Goal: Task Accomplishment & Management: Use online tool/utility

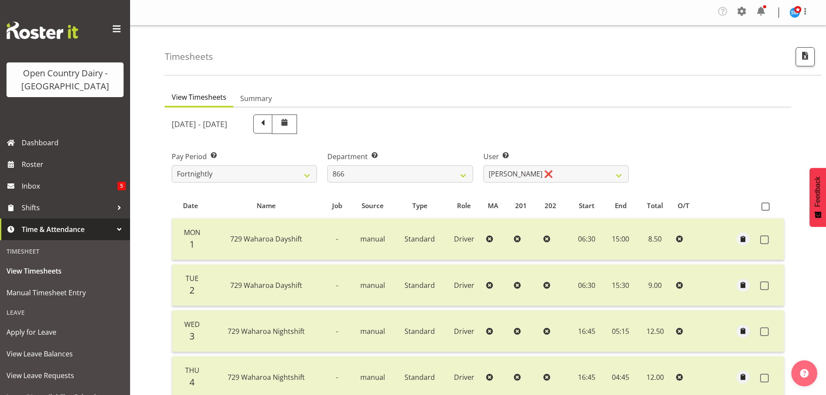
scroll to position [88, 0]
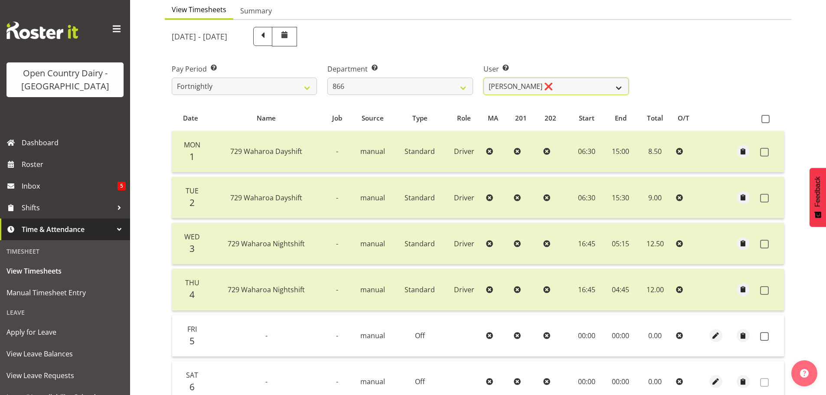
click at [504, 83] on select "[PERSON_NAME] ❌ [PERSON_NAME] ❌ [PERSON_NAME] ❌ [PERSON_NAME] ❌" at bounding box center [555, 86] width 145 height 17
click at [504, 83] on select "Harshdeep Singh ❌ Jacques Nel ❌ Navreet Jawanda ❌ Neil Abrahams ❌" at bounding box center [555, 86] width 145 height 17
click at [455, 90] on select "701 702 703 704 705 706 707 708 709 710 711 712 713 714 715 716 717 718 719 720" at bounding box center [399, 86] width 145 height 17
select select "797"
click at [327, 78] on select "701 702 703 704 705 706 707 708 709 710 711 712 713 714 715 716 717 718 719 720" at bounding box center [399, 86] width 145 height 17
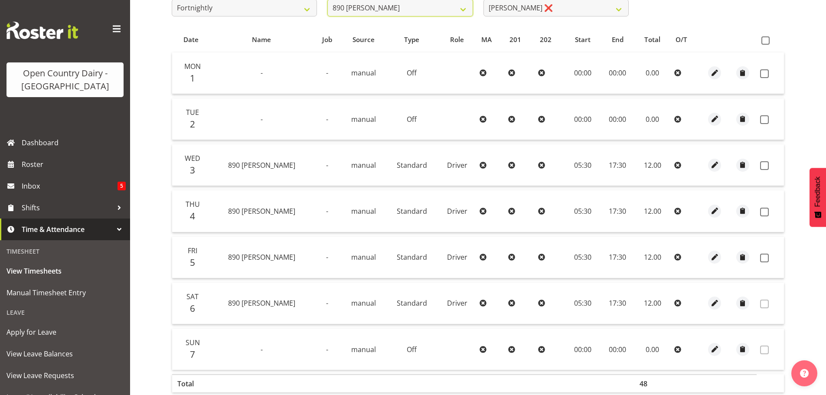
scroll to position [174, 0]
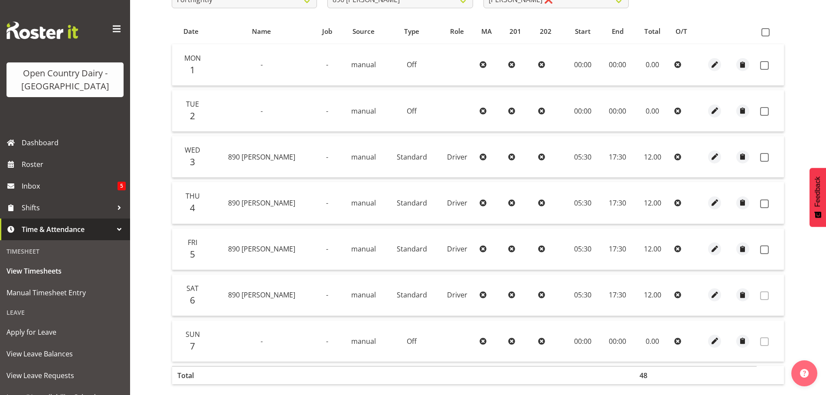
drag, startPoint x: 765, startPoint y: 67, endPoint x: 759, endPoint y: 86, distance: 20.3
click at [764, 67] on span at bounding box center [764, 65] width 9 height 9
checkbox input "true"
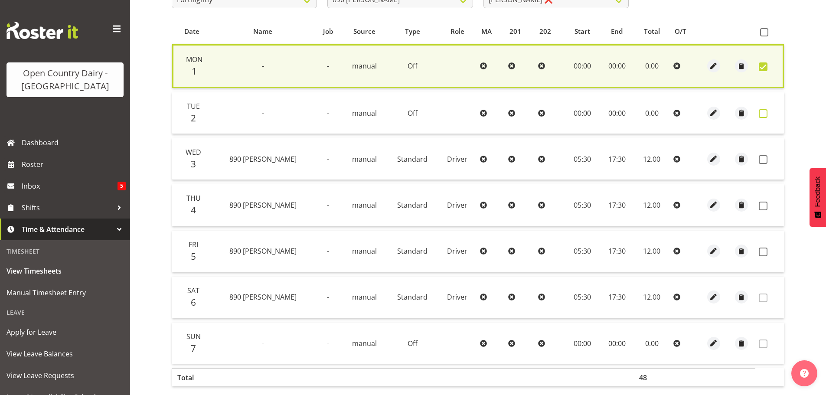
click at [762, 111] on span at bounding box center [762, 113] width 9 height 9
checkbox input "true"
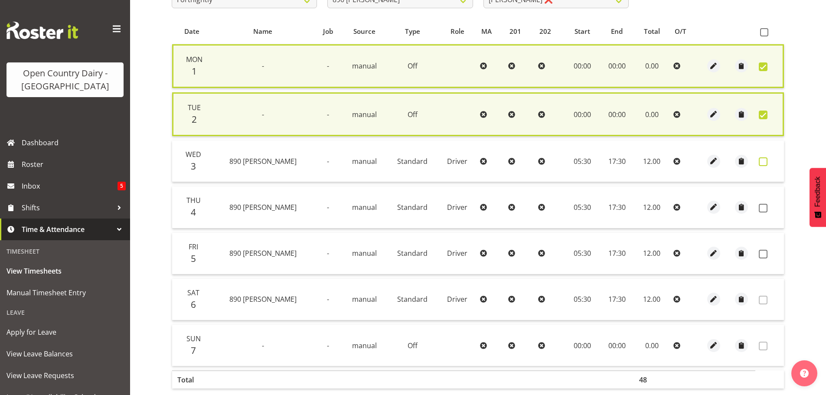
click at [762, 159] on span at bounding box center [762, 161] width 9 height 9
checkbox input "true"
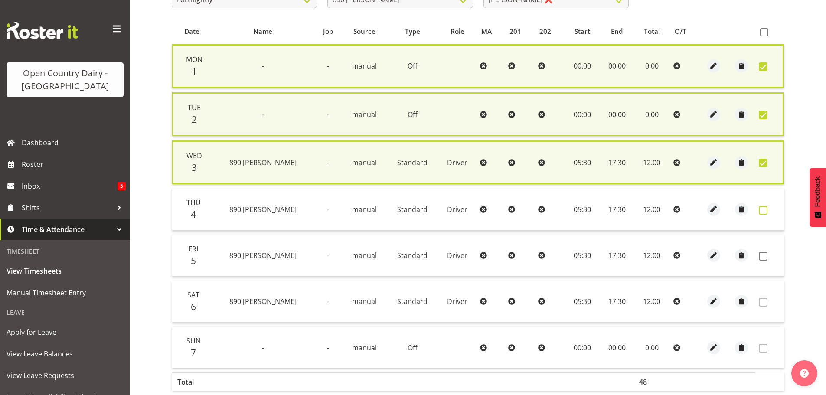
click at [760, 208] on span at bounding box center [762, 210] width 9 height 9
checkbox input "true"
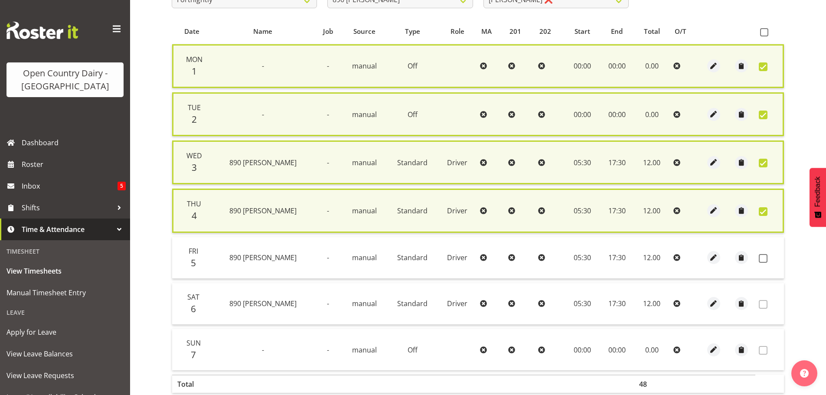
drag, startPoint x: 766, startPoint y: 255, endPoint x: 723, endPoint y: 230, distance: 49.7
click at [764, 255] on span at bounding box center [762, 258] width 9 height 9
checkbox input "true"
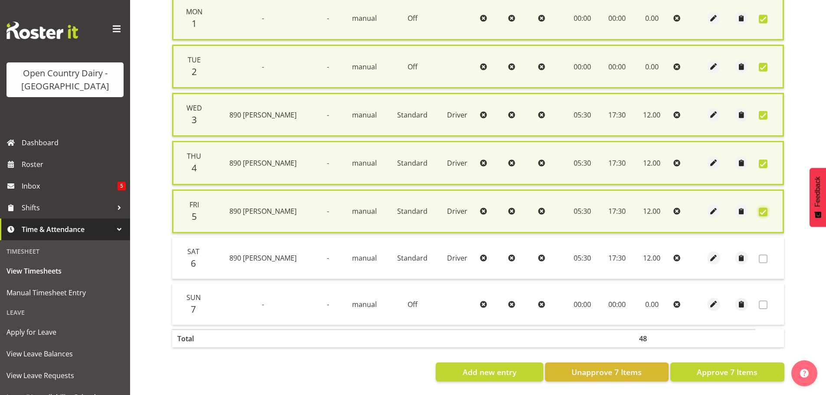
scroll to position [228, 0]
click at [752, 366] on span "Approve 7 Items" at bounding box center [726, 371] width 61 height 11
checkbox input "false"
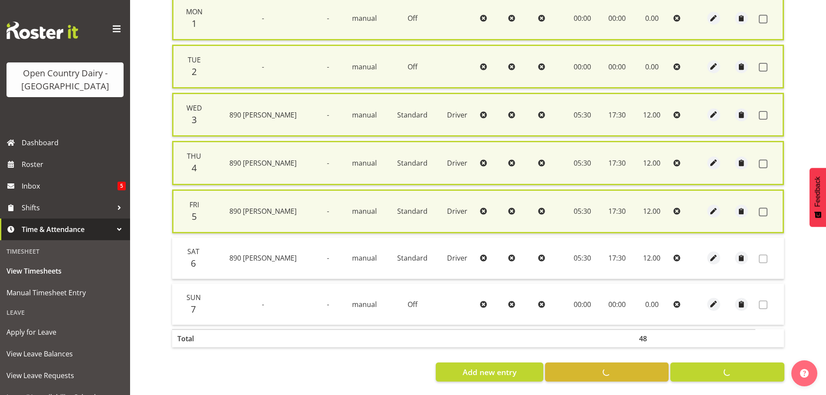
checkbox input "false"
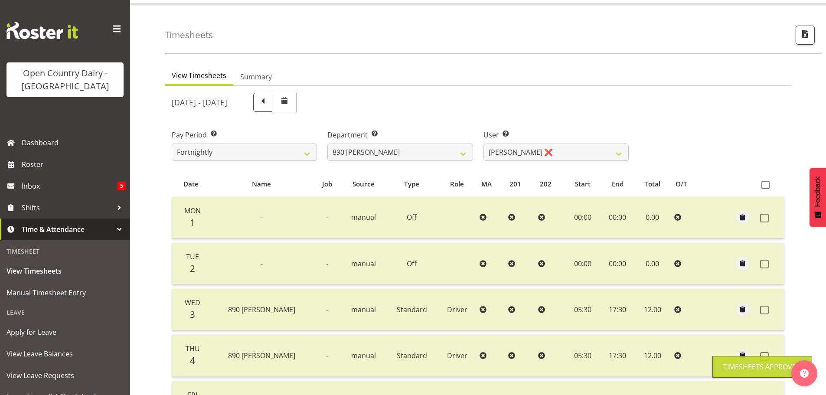
scroll to position [0, 0]
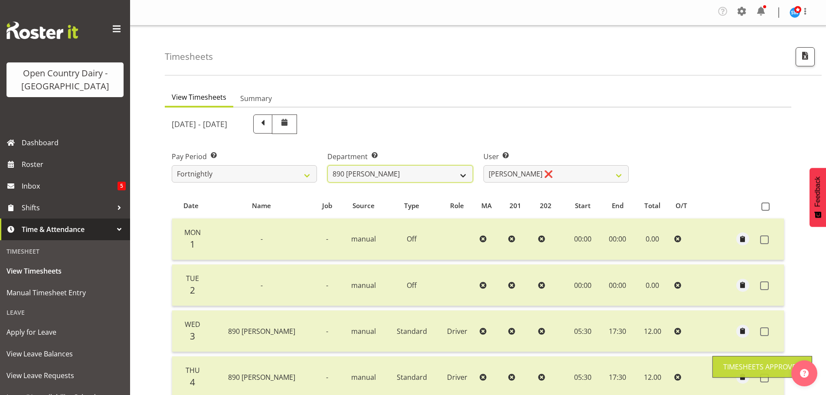
click at [440, 179] on select "701 702 703 704 705 706 707 708 709 710 711 712 713 714 715 716 717 718 719 720" at bounding box center [399, 173] width 145 height 17
click at [327, 165] on select "701 702 703 704 705 706 707 708 709 710 711 712 713 714 715 716 717 718 719 720" at bounding box center [399, 173] width 145 height 17
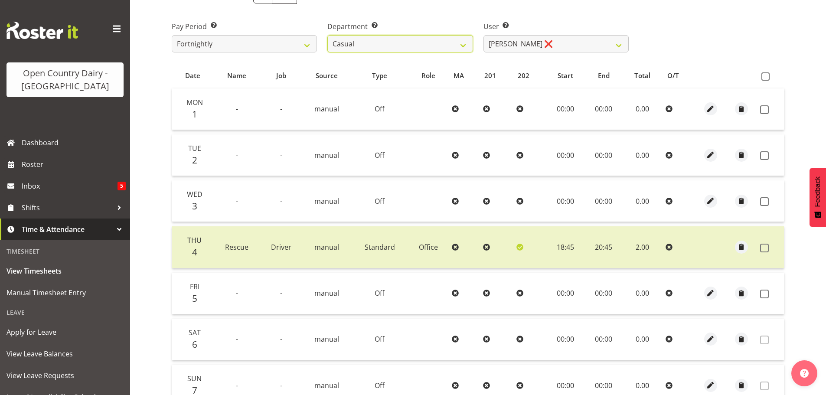
scroll to position [87, 0]
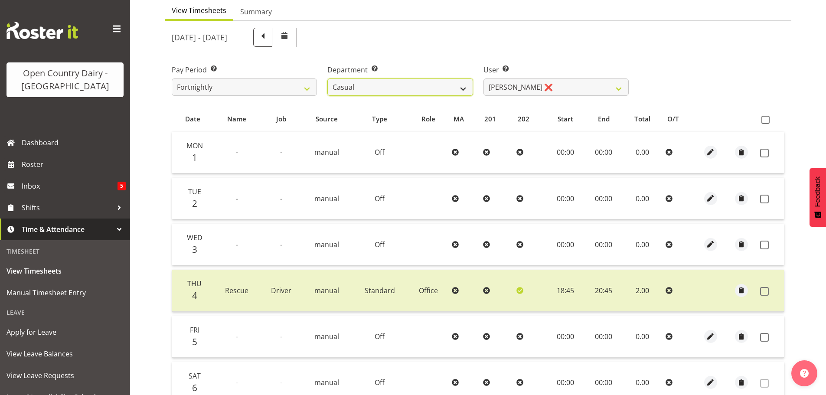
click at [429, 86] on select "701 702 703 704 705 706 707 708 709 710 711 712 713 714 715 716 717 718 719 720" at bounding box center [399, 86] width 145 height 17
select select "817"
click at [327, 78] on select "701 702 703 704 705 706 707 708 709 710 711 712 713 714 715 716 717 718 719 720" at bounding box center [399, 86] width 145 height 17
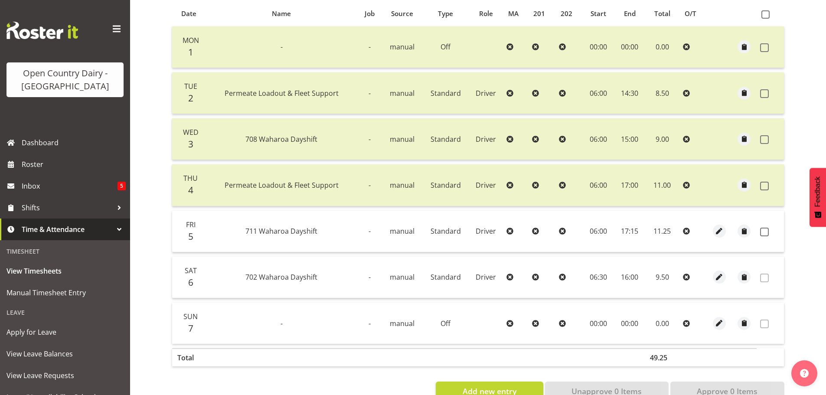
scroll to position [217, 0]
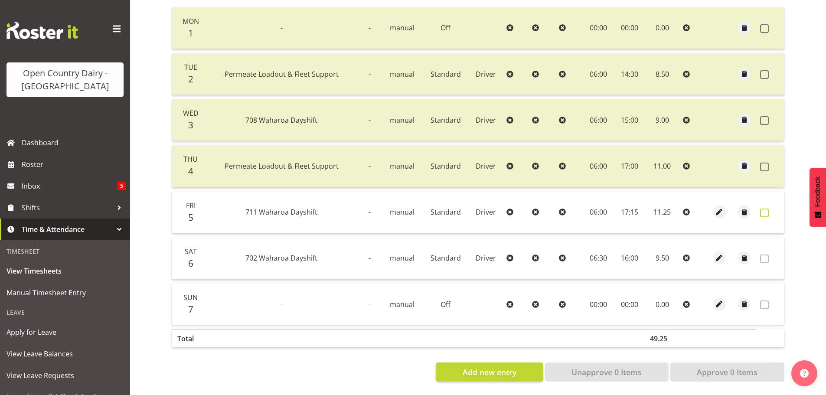
click at [763, 208] on span at bounding box center [764, 212] width 9 height 9
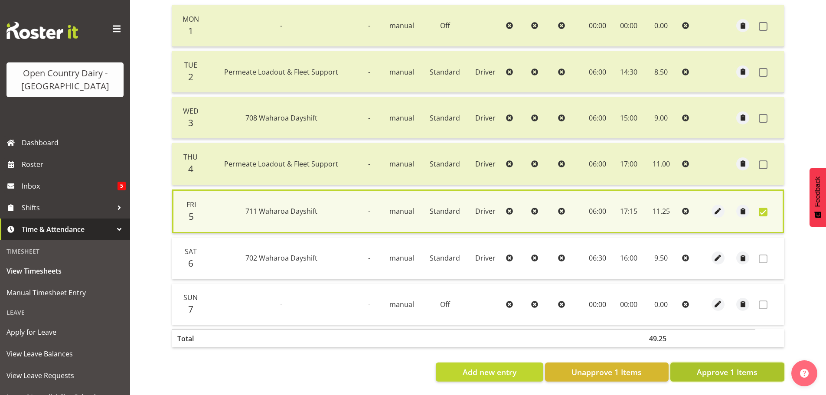
drag, startPoint x: 752, startPoint y: 365, endPoint x: 722, endPoint y: 332, distance: 44.8
click at [751, 366] on span "Approve 1 Items" at bounding box center [726, 371] width 61 height 11
checkbox input "false"
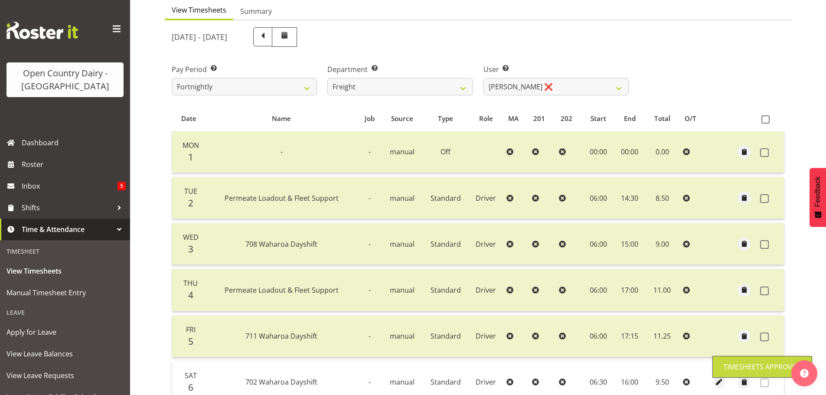
scroll to position [87, 0]
click at [457, 85] on select "701 702 703 704 705 706 707 708 709 710 711 712 713 714 715 716 717 718 719 720" at bounding box center [399, 86] width 145 height 17
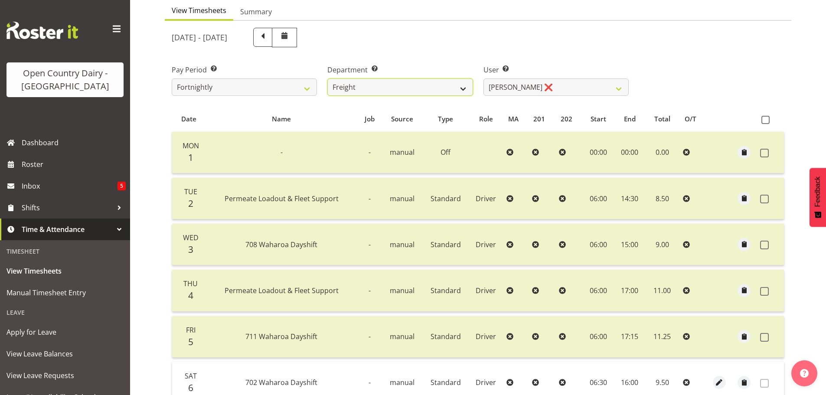
select select "802"
click at [327, 78] on select "701 702 703 704 705 706 707 708 709 710 711 712 713 714 715 716 717 718 719 720" at bounding box center [399, 86] width 145 height 17
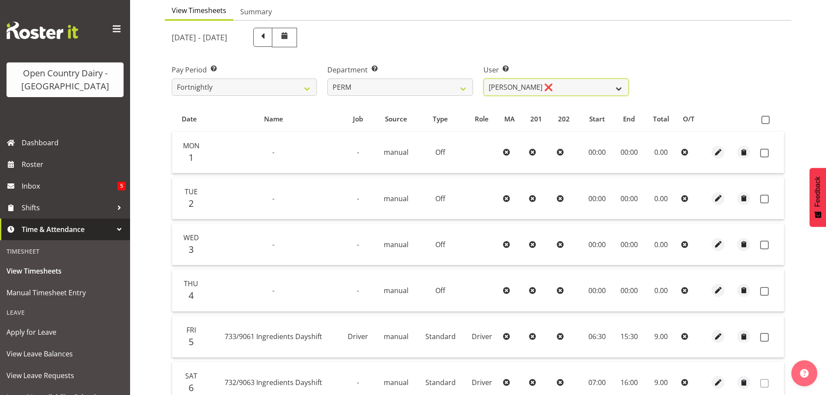
click at [561, 88] on select "Abhilash Antony ❌ Amba Swann ❌ Chris Kneebone ❌ Jayden Vincent ❌ Paul Wilson ❌ …" at bounding box center [555, 86] width 145 height 17
select select "8233"
click at [483, 78] on select "Abhilash Antony ❌ Amba Swann ❌ Chris Kneebone ❌ Jayden Vincent ❌ Paul Wilson ❌ …" at bounding box center [555, 86] width 145 height 17
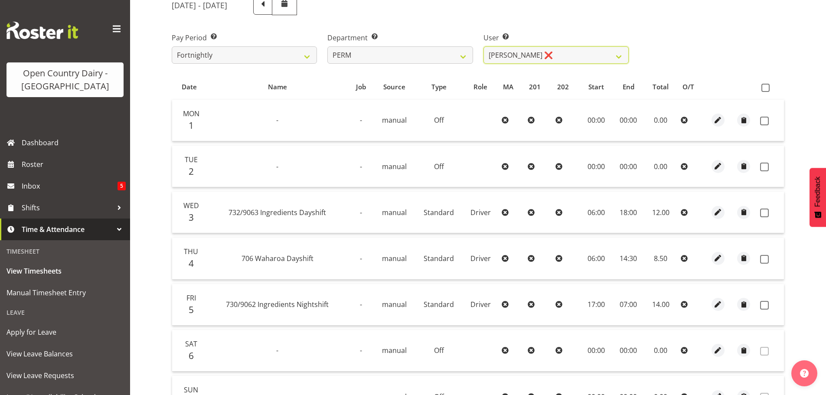
scroll to position [173, 0]
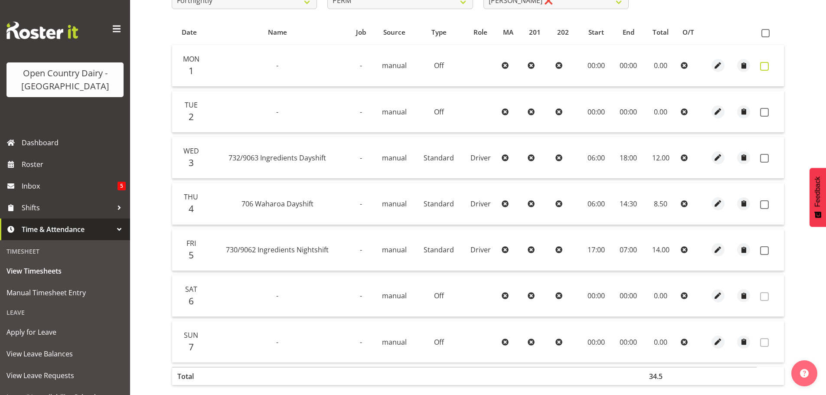
click at [765, 66] on span at bounding box center [764, 66] width 9 height 9
checkbox input "true"
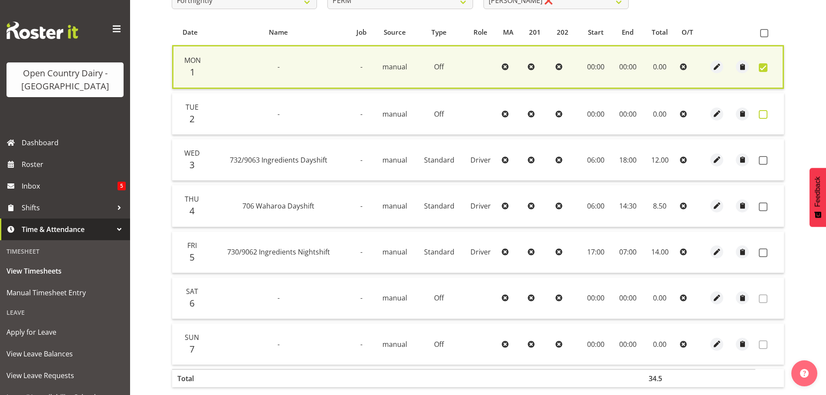
click at [760, 117] on span at bounding box center [762, 114] width 9 height 9
checkbox input "true"
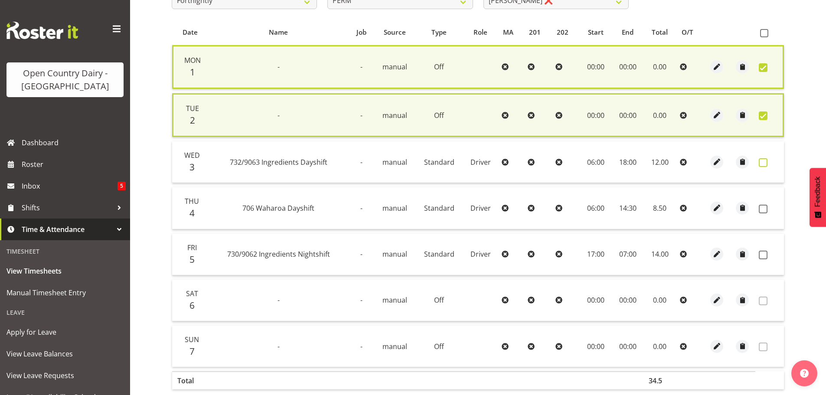
click at [760, 161] on span at bounding box center [762, 162] width 9 height 9
checkbox input "true"
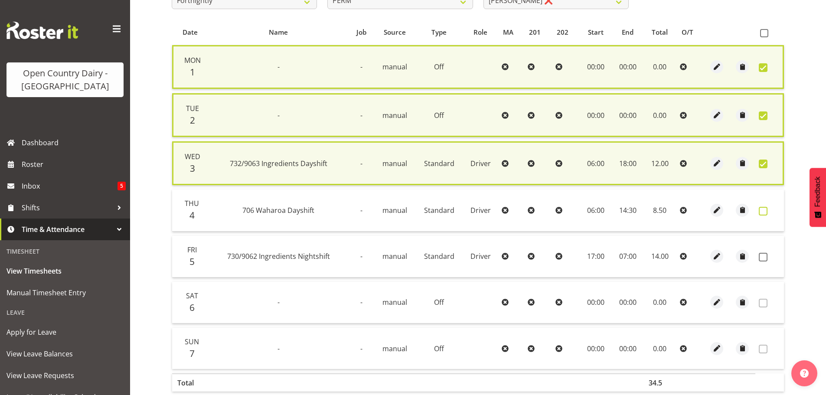
click at [764, 208] on span at bounding box center [762, 211] width 9 height 9
checkbox input "true"
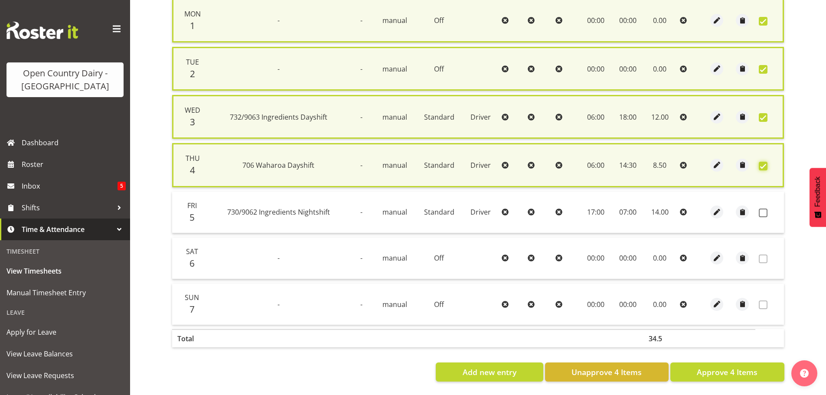
scroll to position [226, 0]
click at [733, 368] on span "Approve 4 Items" at bounding box center [726, 371] width 61 height 11
checkbox input "false"
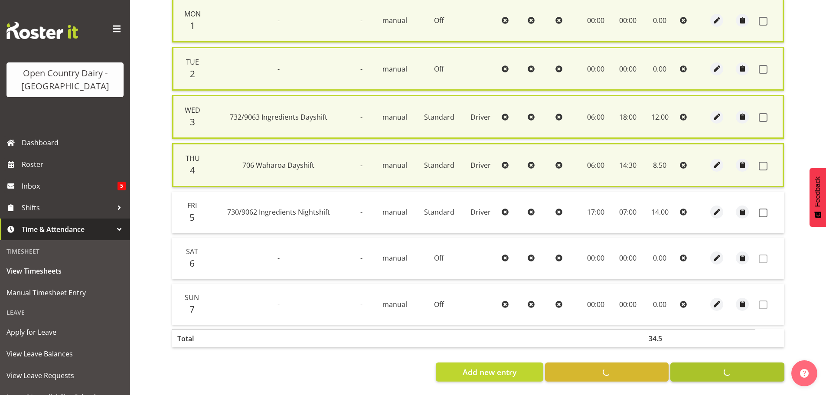
checkbox input "false"
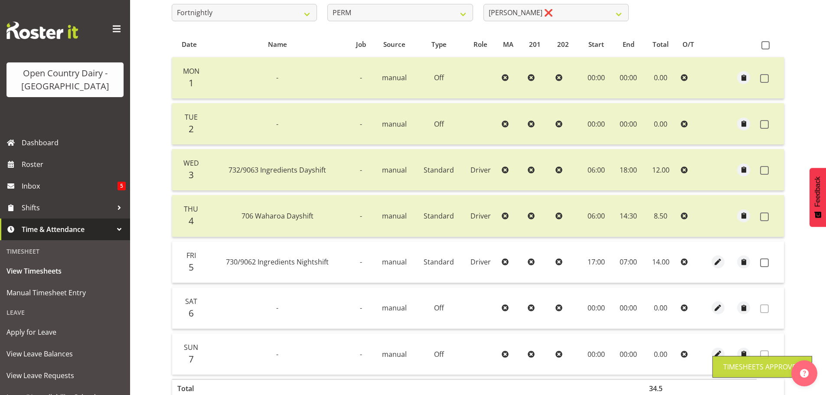
scroll to position [88, 0]
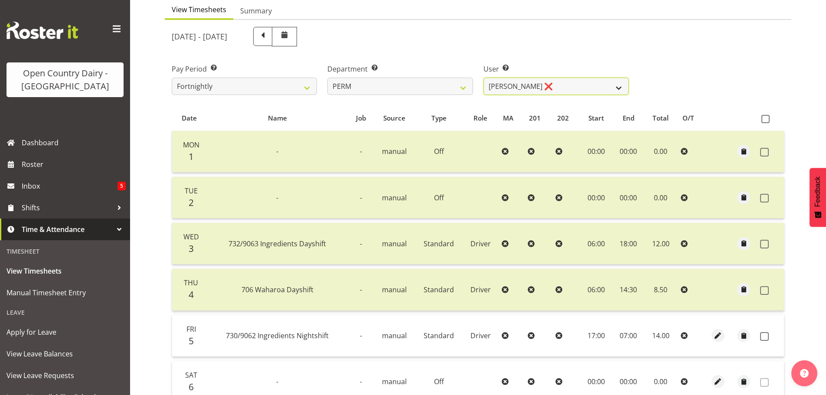
click at [495, 84] on select "Abhilash Antony ❌ Amba Swann ❌ Chris Kneebone ❌ Jayden Vincent ❌ Paul Wilson ❌ …" at bounding box center [555, 86] width 145 height 17
select select "8188"
click at [483, 78] on select "Abhilash Antony ❌ Amba Swann ❌ Chris Kneebone ❌ Jayden Vincent ❌ Paul Wilson ❌ …" at bounding box center [555, 86] width 145 height 17
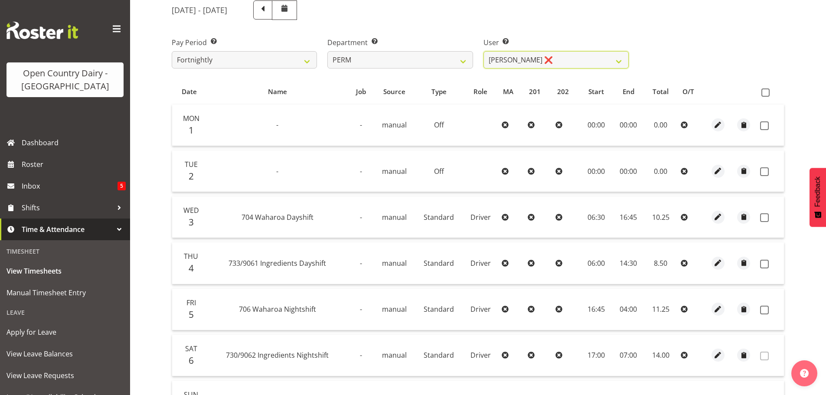
scroll to position [218, 0]
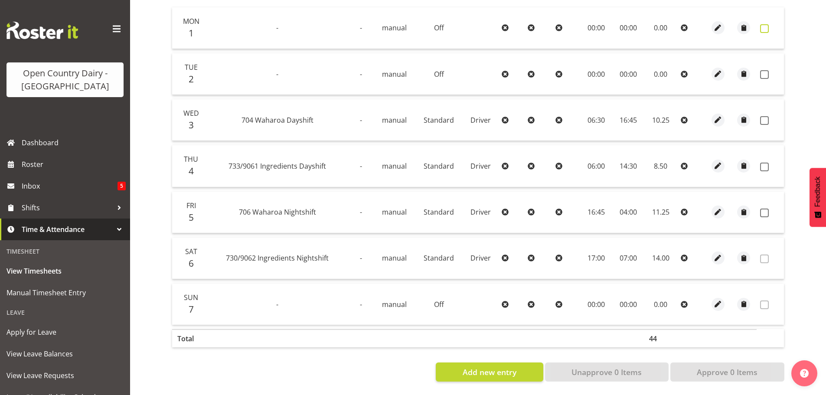
click at [764, 24] on span at bounding box center [764, 28] width 9 height 9
checkbox input "true"
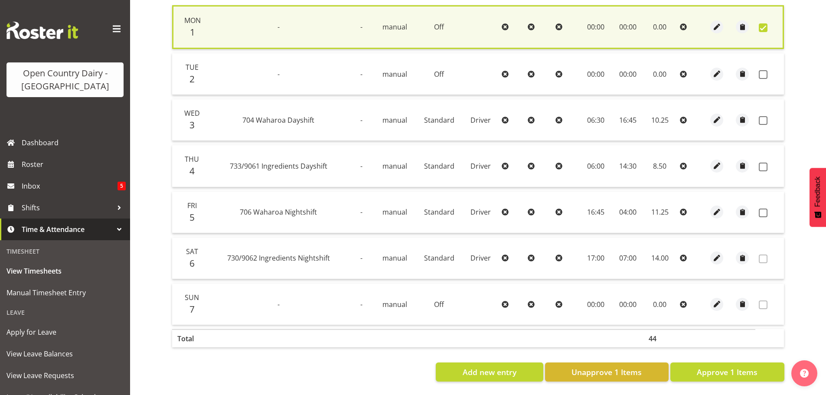
drag, startPoint x: 767, startPoint y: 71, endPoint x: 767, endPoint y: 97, distance: 26.0
click at [766, 71] on span at bounding box center [762, 74] width 9 height 9
checkbox input "true"
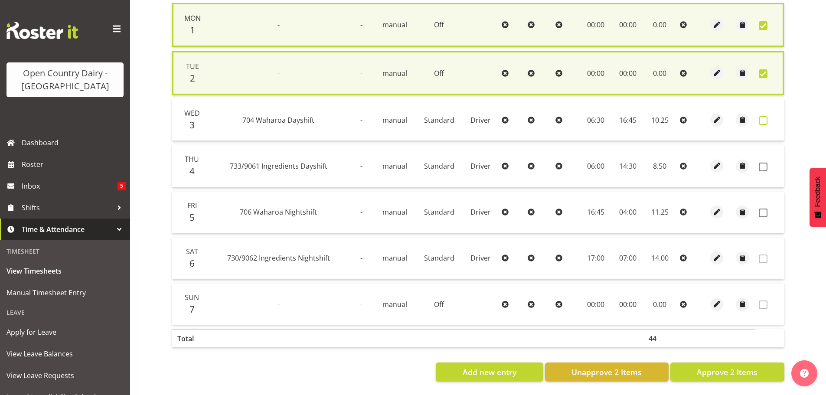
click at [762, 121] on span at bounding box center [762, 120] width 9 height 9
checkbox input "true"
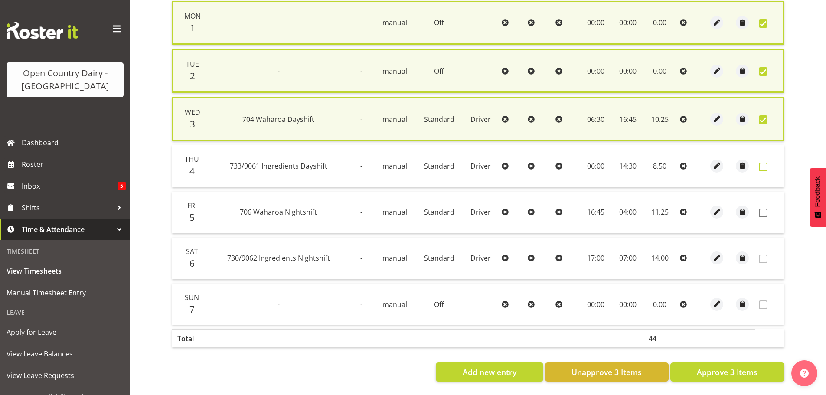
click at [764, 165] on span at bounding box center [762, 167] width 9 height 9
checkbox input "true"
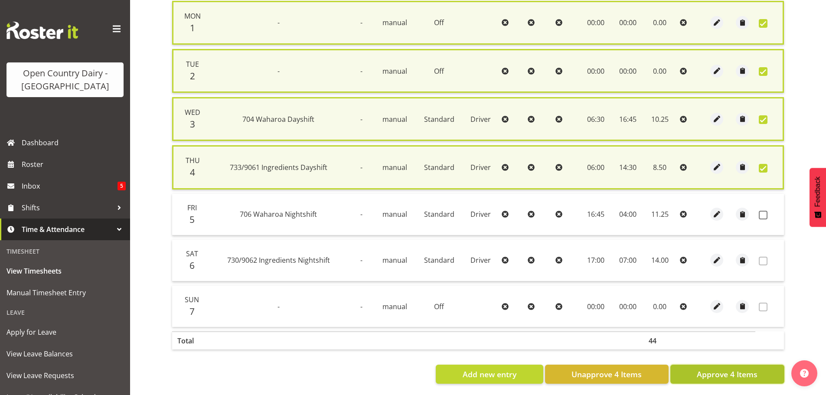
click at [750, 377] on span "Approve 4 Items" at bounding box center [726, 373] width 61 height 11
checkbox input "false"
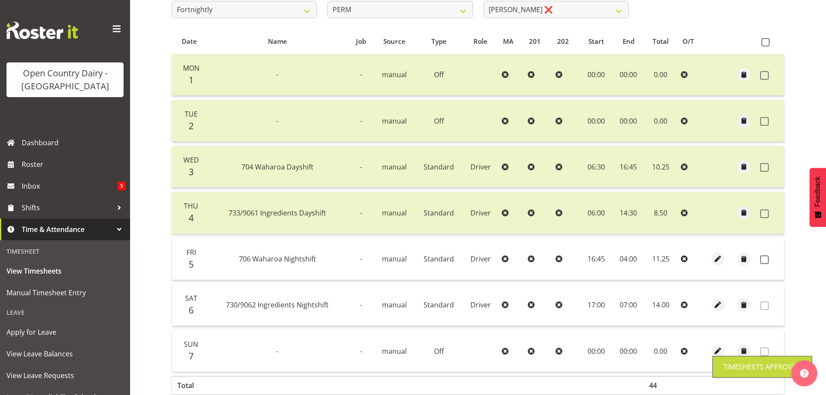
scroll to position [44, 0]
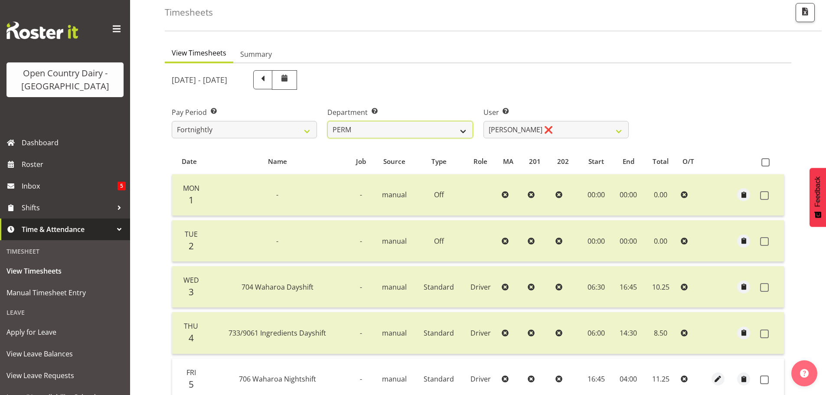
click at [447, 128] on select "701 702 703 704 705 706 707 708 709 710 711 712 713 714 715 716 717 718 719 720" at bounding box center [399, 129] width 145 height 17
select select "875"
click at [327, 121] on select "701 702 703 704 705 706 707 708 709 710 711 712 713 714 715 716 717 718 719 720" at bounding box center [399, 129] width 145 height 17
select select "10971"
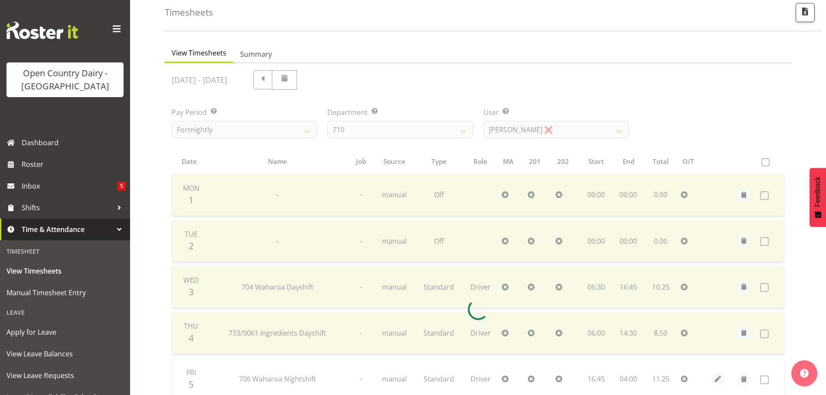
click at [523, 131] on div at bounding box center [478, 309] width 626 height 492
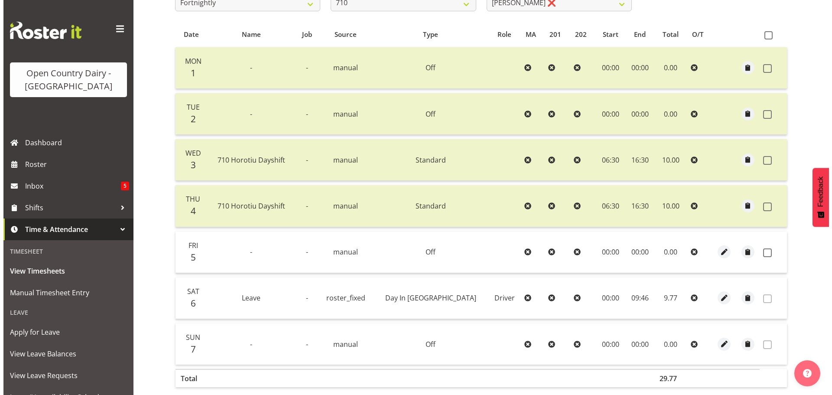
scroll to position [174, 0]
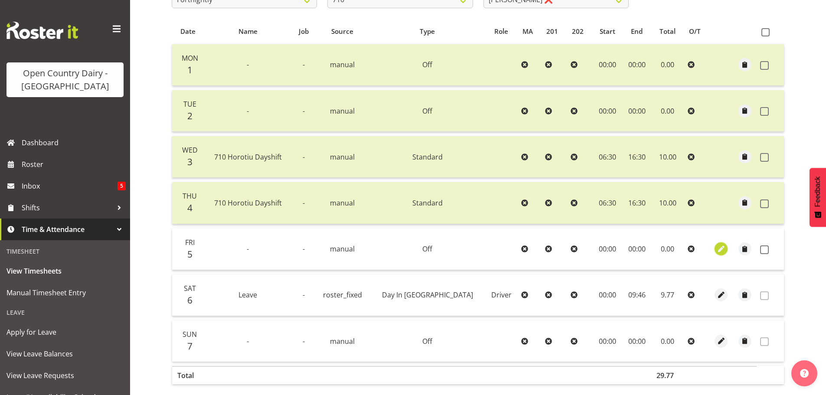
click at [716, 249] on span "button" at bounding box center [721, 249] width 10 height 10
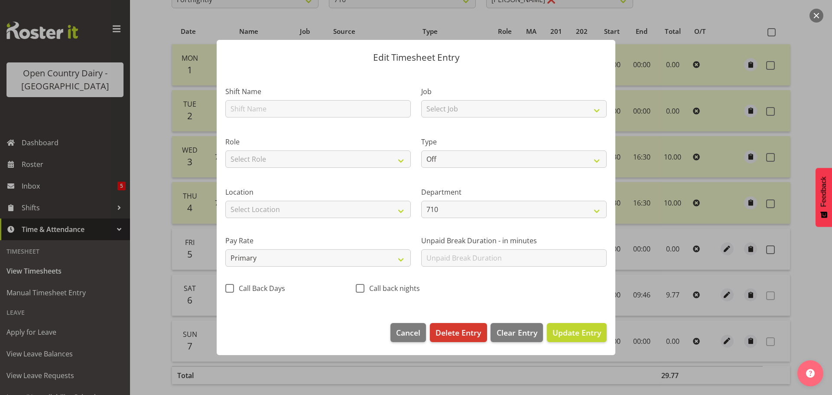
click at [272, 99] on div "Shift Name" at bounding box center [317, 101] width 185 height 31
click at [269, 112] on input "text" at bounding box center [317, 108] width 185 height 17
type input "710 Horotiu Nightshift"
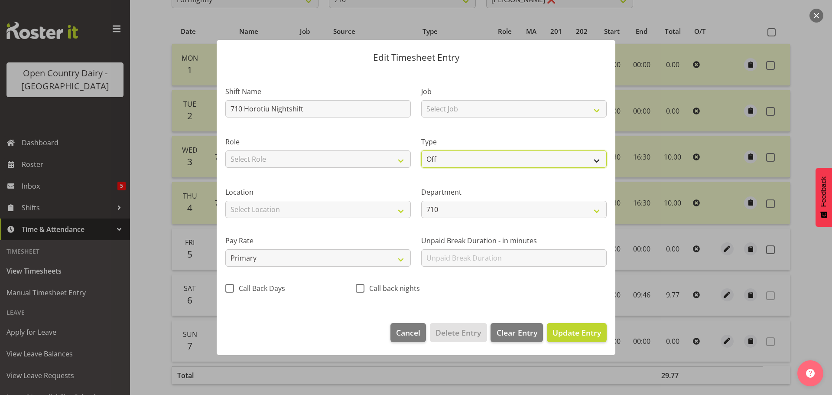
click at [448, 156] on select "Off Standard Public Holiday Public Holiday (Worked) Day In Lieu Annual Leave Si…" at bounding box center [513, 158] width 185 height 17
select select "Standard"
click at [421, 150] on select "Off Standard Public Holiday Public Holiday (Worked) Day In Lieu Annual Leave Si…" at bounding box center [513, 158] width 185 height 17
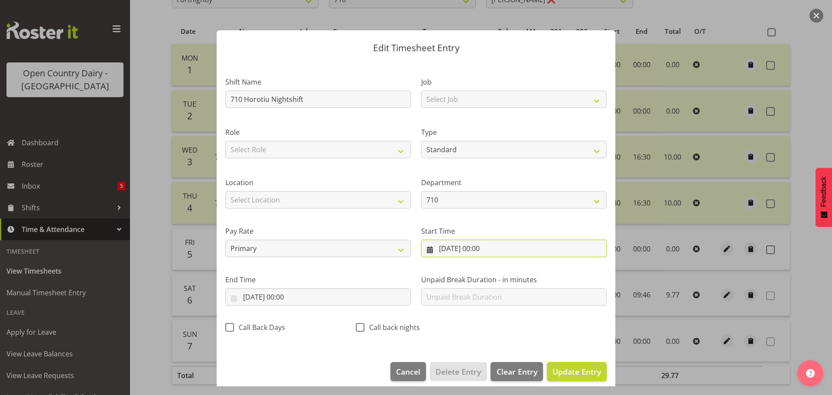
click at [459, 250] on input "05/09/2025, 00:00" at bounding box center [513, 248] width 185 height 17
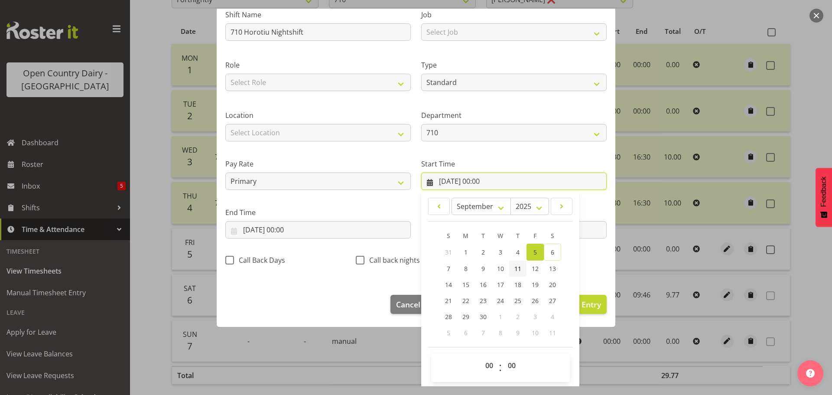
scroll to position [69, 0]
click at [487, 363] on select "00 01 02 03 04 05 06 07 08 09 10 11 12 13 14 15 16 17 18 19 20 21 22 23" at bounding box center [491, 363] width 20 height 17
select select "16"
click at [481, 355] on select "00 01 02 03 04 05 06 07 08 09 10 11 12 13 14 15 16 17 18 19 20 21 22 23" at bounding box center [491, 363] width 20 height 17
type input "05/09/2025, 16:00"
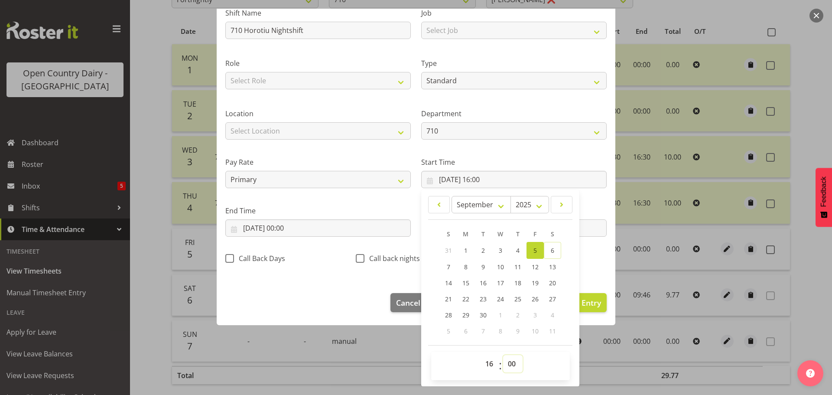
click at [507, 360] on select "00 01 02 03 04 05 06 07 08 09 10 11 12 13 14 15 16 17 18 19 20 21 22 23 24 25 2…" at bounding box center [513, 363] width 20 height 17
select select "45"
click at [503, 355] on select "00 01 02 03 04 05 06 07 08 09 10 11 12 13 14 15 16 17 18 19 20 21 22 23 24 25 2…" at bounding box center [513, 363] width 20 height 17
type input "05/09/2025, 16:45"
click at [294, 231] on input "05/09/2025, 00:00" at bounding box center [317, 227] width 185 height 17
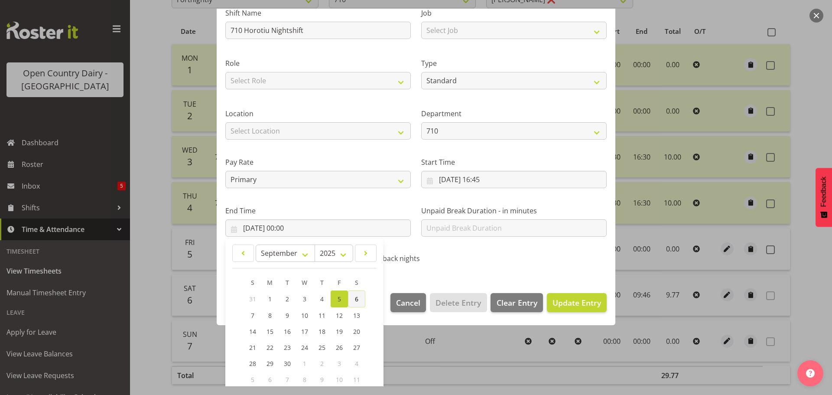
click at [357, 293] on link "6" at bounding box center [356, 298] width 17 height 17
type input "06/09/2025, 00:00"
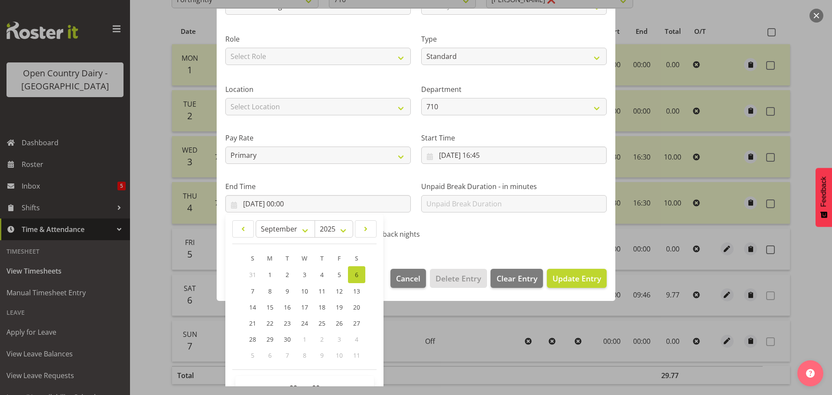
scroll to position [117, 0]
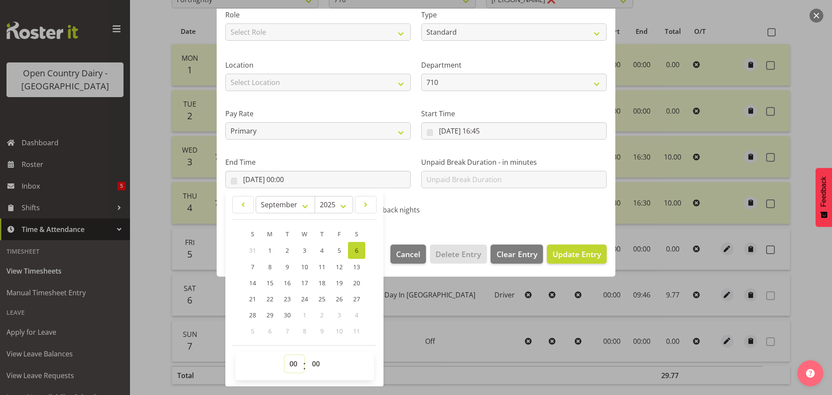
click at [297, 360] on select "00 01 02 03 04 05 06 07 08 09 10 11 12 13 14 15 16 17 18 19 20 21 22 23" at bounding box center [295, 363] width 20 height 17
select select "2"
click at [285, 355] on select "00 01 02 03 04 05 06 07 08 09 10 11 12 13 14 15 16 17 18 19 20 21 22 23" at bounding box center [295, 363] width 20 height 17
type input "06/09/2025, 02:00"
click at [315, 360] on select "00 01 02 03 04 05 06 07 08 09 10 11 12 13 14 15 16 17 18 19 20 21 22 23 24 25 2…" at bounding box center [317, 363] width 20 height 17
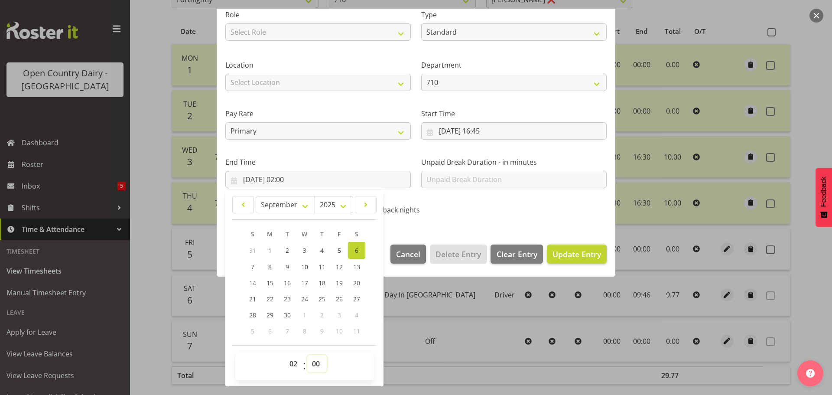
select select "15"
click at [307, 355] on select "00 01 02 03 04 05 06 07 08 09 10 11 12 13 14 15 16 17 18 19 20 21 22 23 24 25 2…" at bounding box center [317, 363] width 20 height 17
type input "06/09/2025, 02:15"
click at [553, 258] on span "Update Entry" at bounding box center [577, 254] width 49 height 10
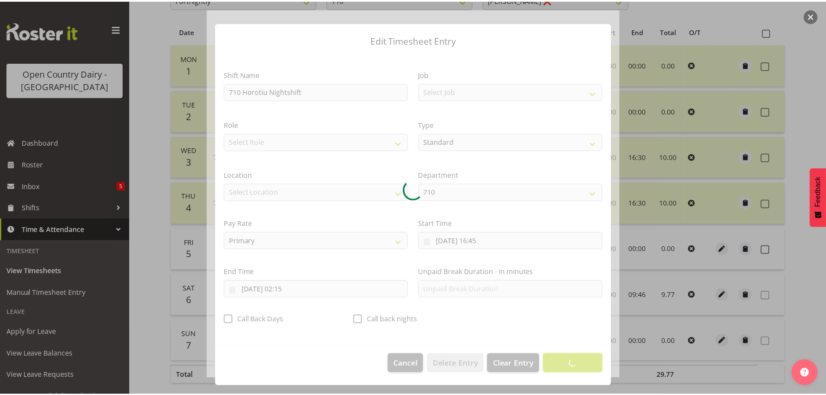
scroll to position [8, 0]
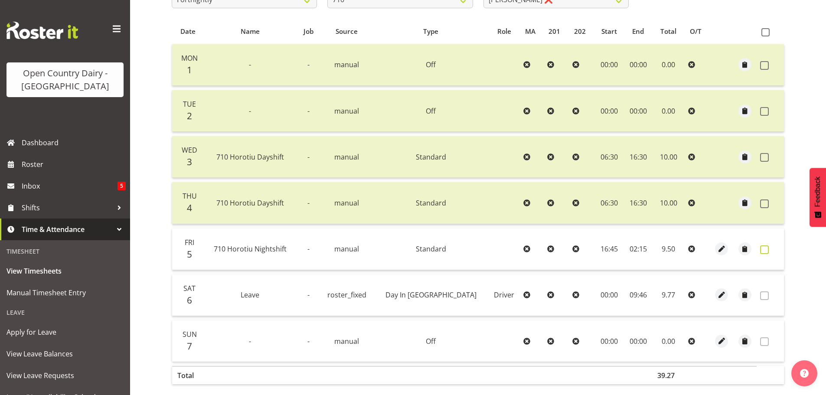
click at [764, 247] on span at bounding box center [764, 249] width 9 height 9
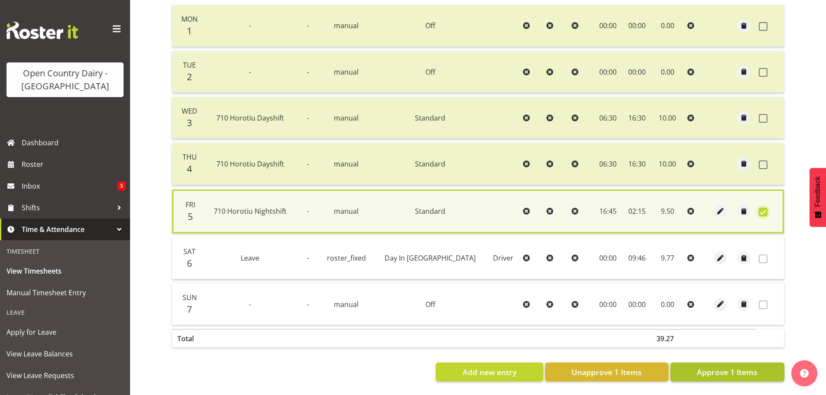
scroll to position [220, 0]
click at [741, 366] on span "Approve 1 Items" at bounding box center [726, 371] width 61 height 11
checkbox input "false"
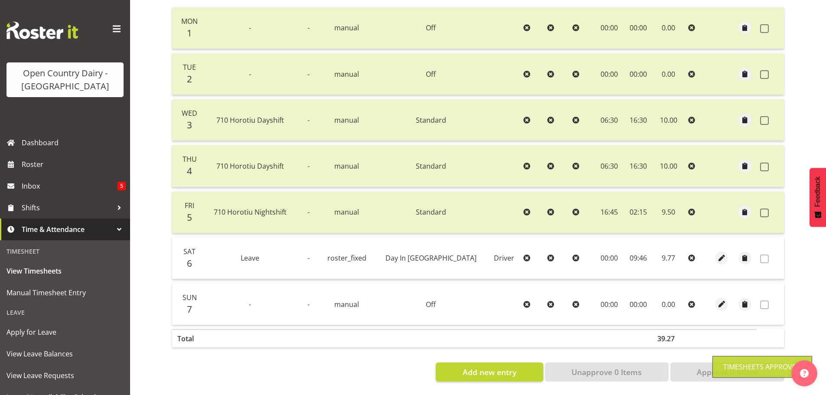
scroll to position [1, 0]
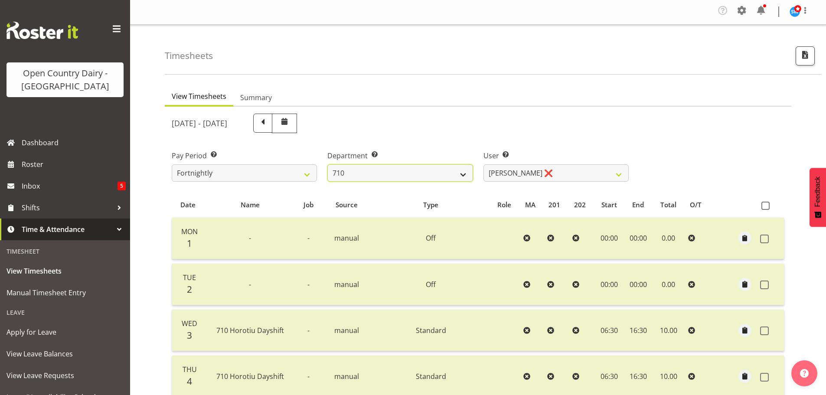
click at [409, 170] on select "701 702 703 704 705 706 707 708 709 710 711 712 713 714 715 716 717 718 719 720" at bounding box center [399, 172] width 145 height 17
select select "802"
click at [327, 164] on select "701 702 703 704 705 706 707 708 709 710 711 712 713 714 715 716 717 718 719 720" at bounding box center [399, 172] width 145 height 17
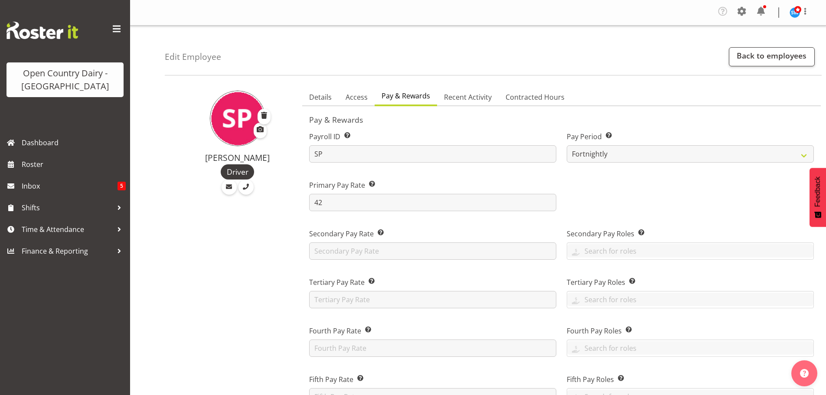
select select "manual"
select select "fixed"
select select "roster_fixed"
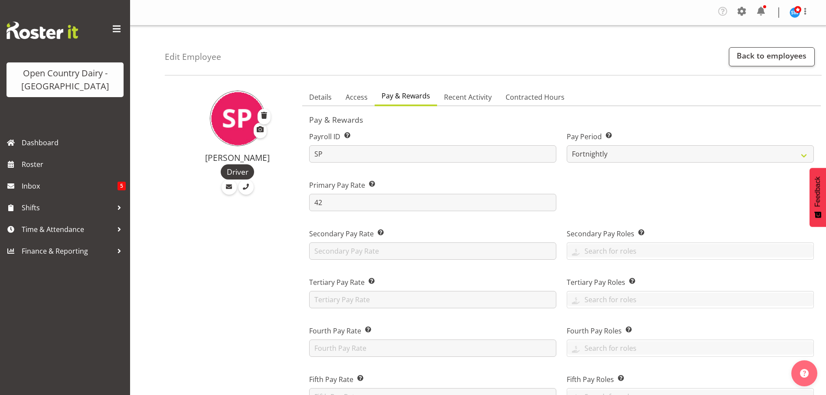
select select "day"
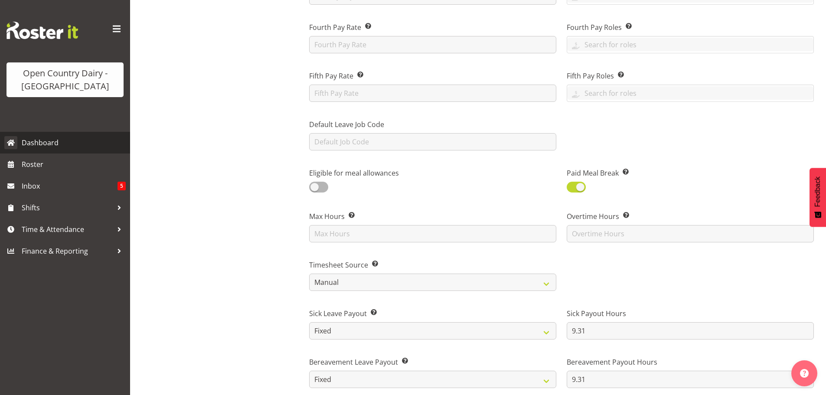
scroll to position [303, 0]
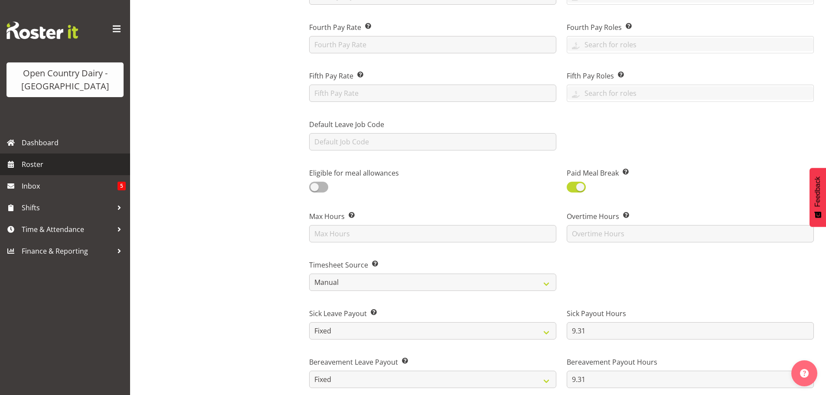
click at [23, 165] on span "Roster" at bounding box center [74, 164] width 104 height 13
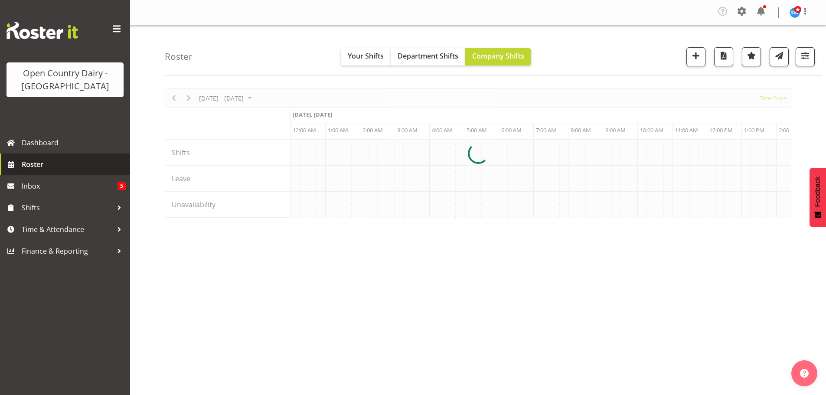
scroll to position [0, 4160]
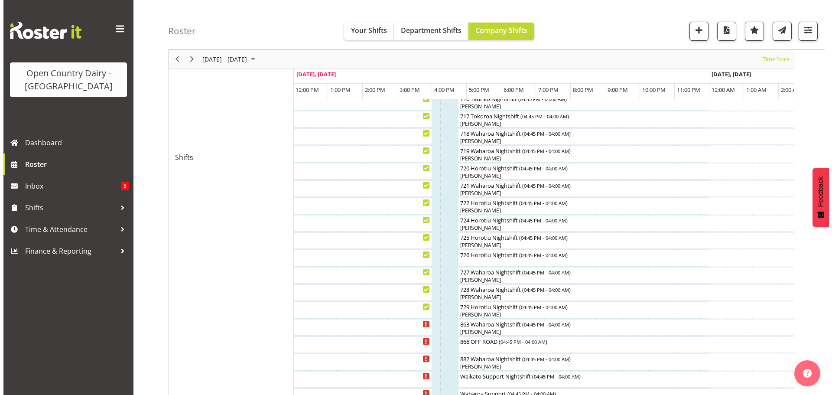
scroll to position [546, 0]
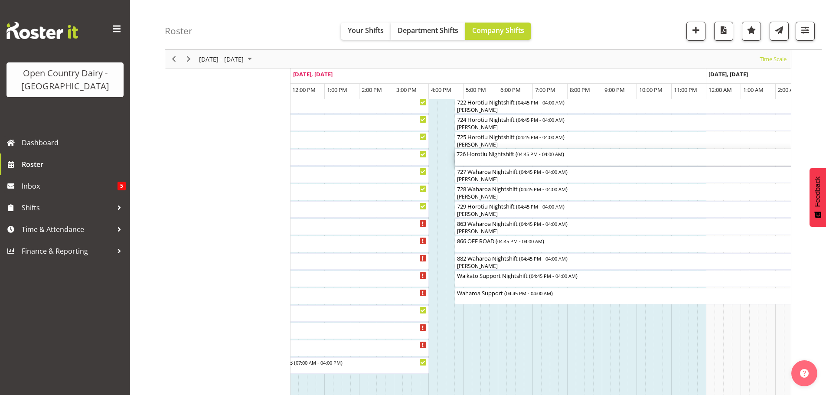
click at [477, 159] on div "726 Horotiu Nightshift ( 04:45 PM - 04:00 AM )" at bounding box center [649, 157] width 387 height 16
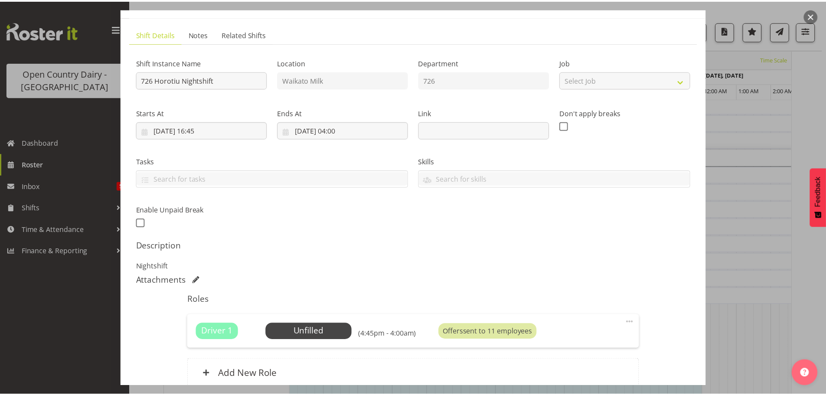
scroll to position [0, 0]
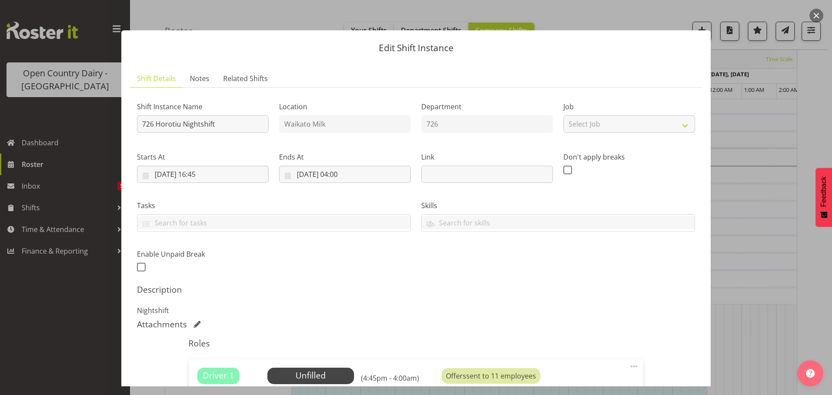
click at [814, 13] on button "button" at bounding box center [816, 16] width 14 height 14
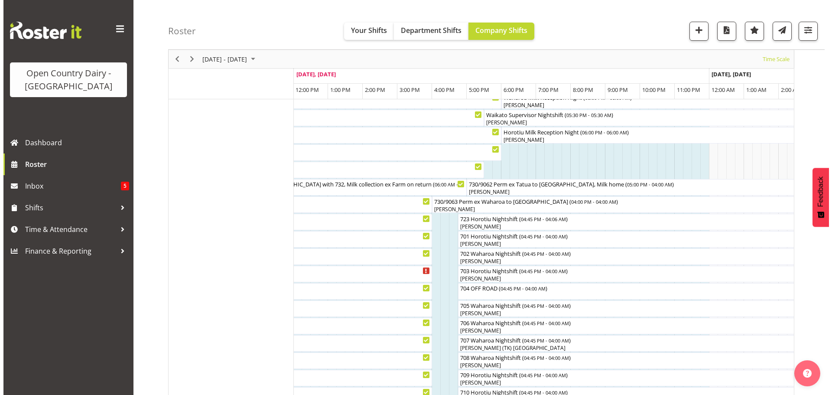
scroll to position [43, 0]
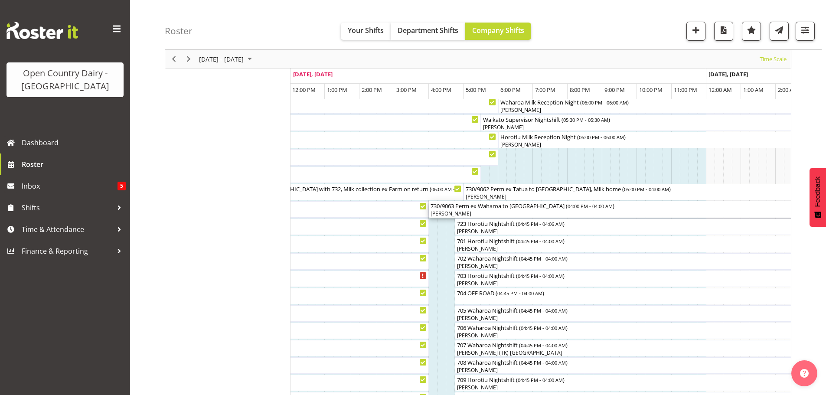
click at [446, 209] on div "730/9063 Perm ex Waharoa to [GEOGRAPHIC_DATA] ( 04:00 PM - 04:00 AM )" at bounding box center [636, 205] width 413 height 9
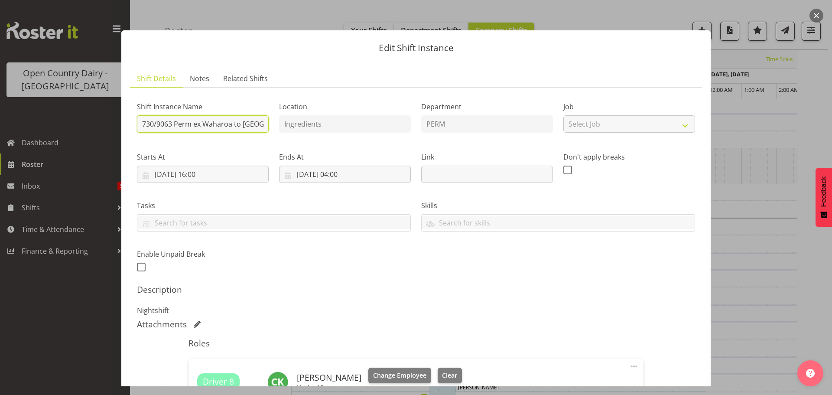
click at [153, 124] on input "730/9063 Perm ex Waharoa to [GEOGRAPHIC_DATA]" at bounding box center [203, 123] width 132 height 17
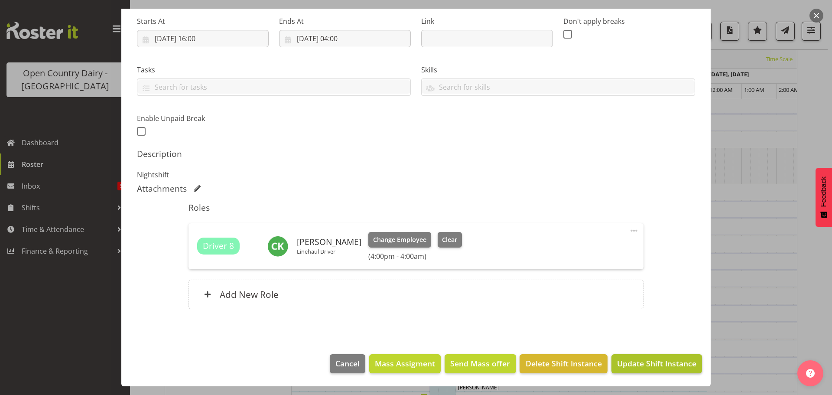
type input "732/9063 Perm ex Waharoa to [GEOGRAPHIC_DATA]"
click at [618, 363] on span "Update Shift Instance" at bounding box center [656, 363] width 79 height 11
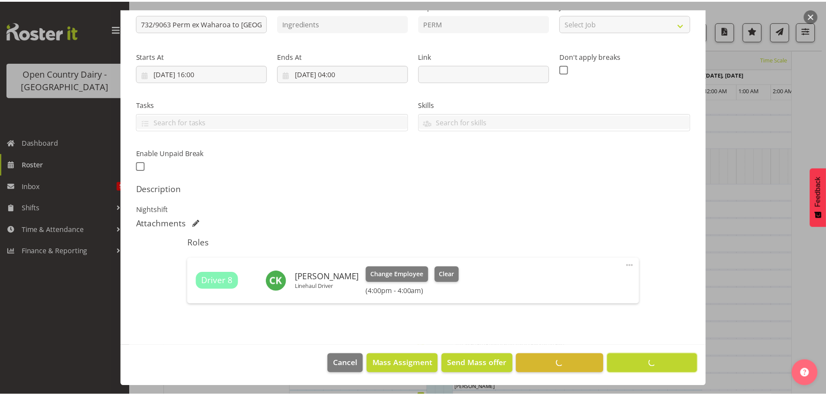
scroll to position [34, 0]
